Goal: Task Accomplishment & Management: Use online tool/utility

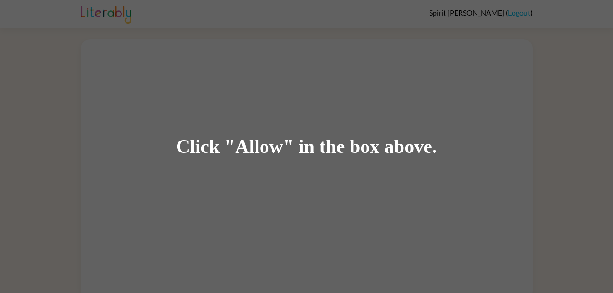
drag, startPoint x: 0, startPoint y: 0, endPoint x: 544, endPoint y: 27, distance: 545.2
click at [544, 27] on div "Click "Allow" in the box above." at bounding box center [306, 146] width 613 height 293
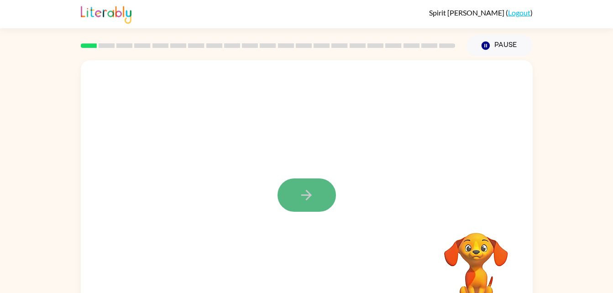
click at [318, 193] on button "button" at bounding box center [306, 194] width 58 height 33
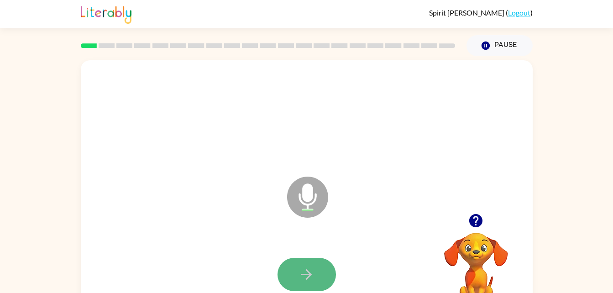
click at [330, 274] on button "button" at bounding box center [306, 274] width 58 height 33
click at [305, 269] on icon "button" at bounding box center [306, 275] width 16 height 16
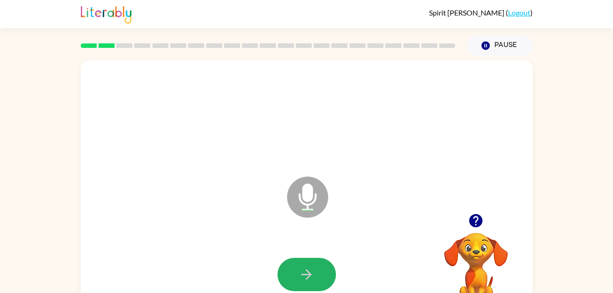
click at [305, 269] on icon "button" at bounding box center [306, 275] width 16 height 16
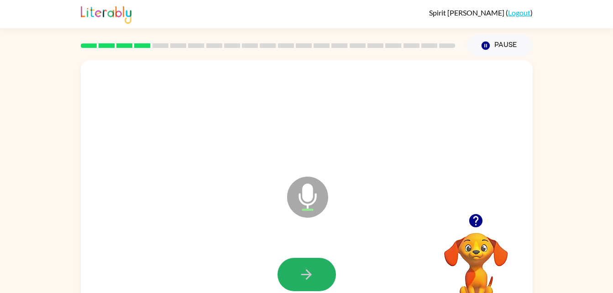
click at [305, 269] on icon "button" at bounding box center [306, 275] width 16 height 16
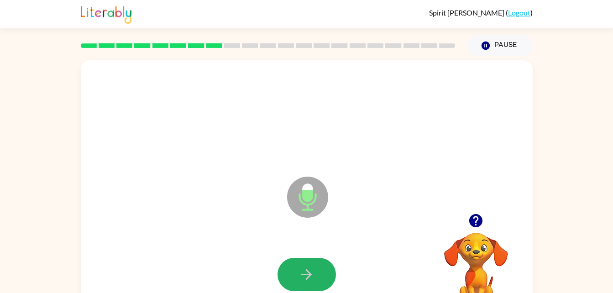
click at [305, 269] on icon "button" at bounding box center [306, 275] width 16 height 16
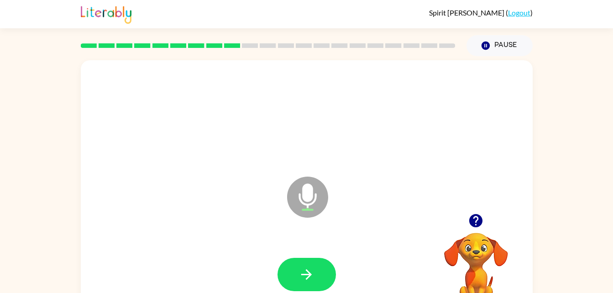
drag, startPoint x: 305, startPoint y: 269, endPoint x: 176, endPoint y: 238, distance: 132.7
click at [176, 238] on div at bounding box center [307, 274] width 434 height 75
click at [320, 266] on button "button" at bounding box center [306, 274] width 58 height 33
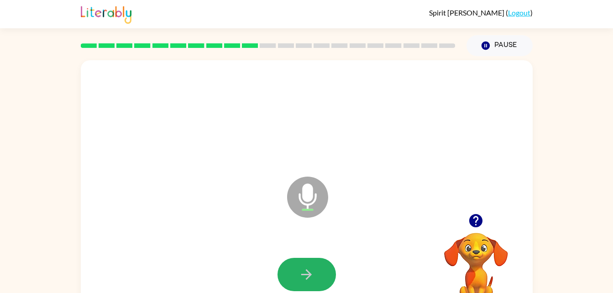
click at [320, 266] on button "button" at bounding box center [306, 274] width 58 height 33
click at [320, 267] on button "button" at bounding box center [306, 274] width 58 height 33
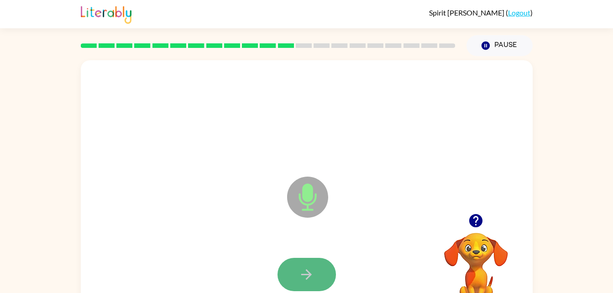
click at [319, 268] on button "button" at bounding box center [306, 274] width 58 height 33
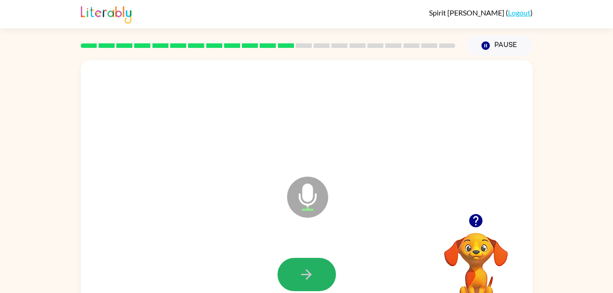
click at [319, 268] on button "button" at bounding box center [306, 274] width 58 height 33
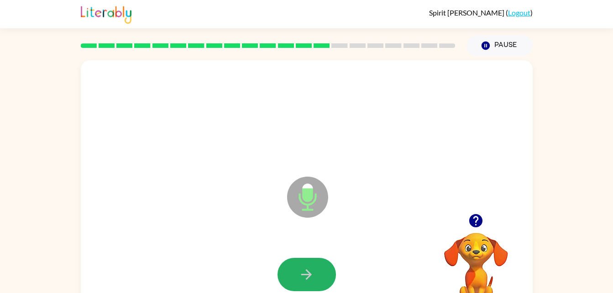
click at [319, 268] on button "button" at bounding box center [306, 274] width 58 height 33
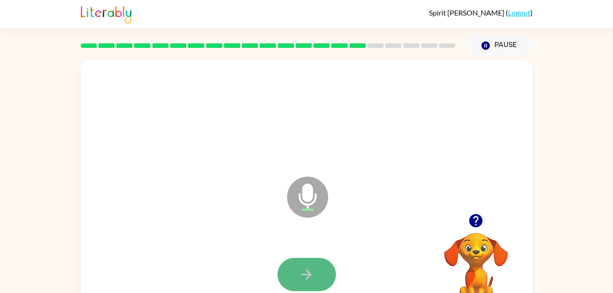
click at [299, 267] on icon "button" at bounding box center [306, 275] width 16 height 16
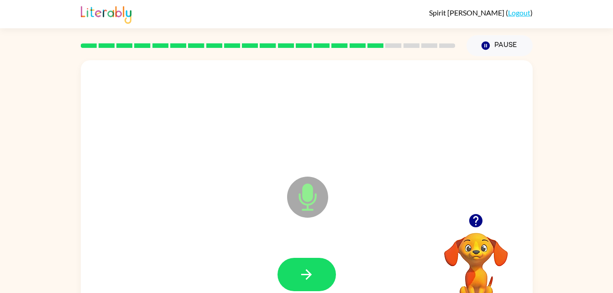
click at [470, 250] on video "Your browser must support playing .mp4 files to use Literably. Please try using…" at bounding box center [475, 264] width 91 height 91
click at [317, 269] on button "button" at bounding box center [306, 274] width 58 height 33
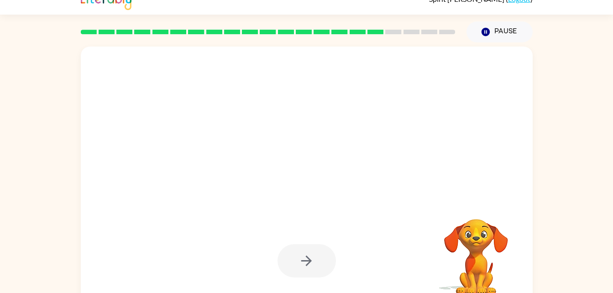
scroll to position [18, 0]
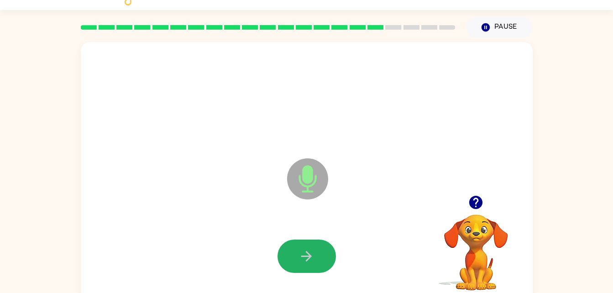
click at [305, 251] on icon "button" at bounding box center [306, 256] width 16 height 16
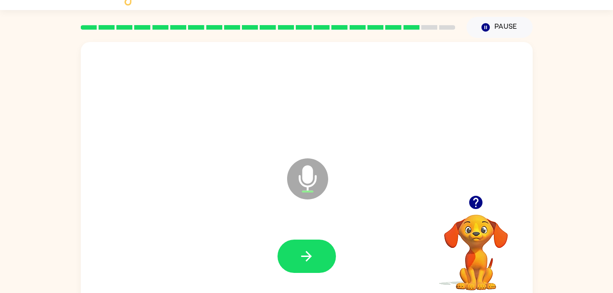
click at [305, 251] on icon "button" at bounding box center [306, 256] width 16 height 16
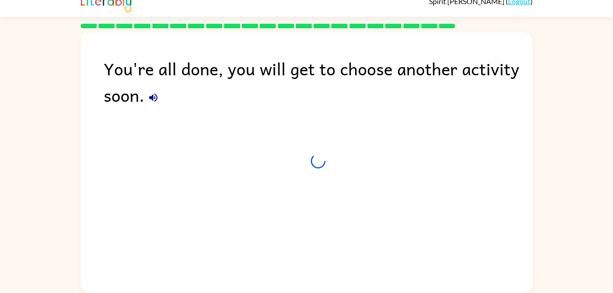
scroll to position [11, 0]
